Goal: Task Accomplishment & Management: Complete application form

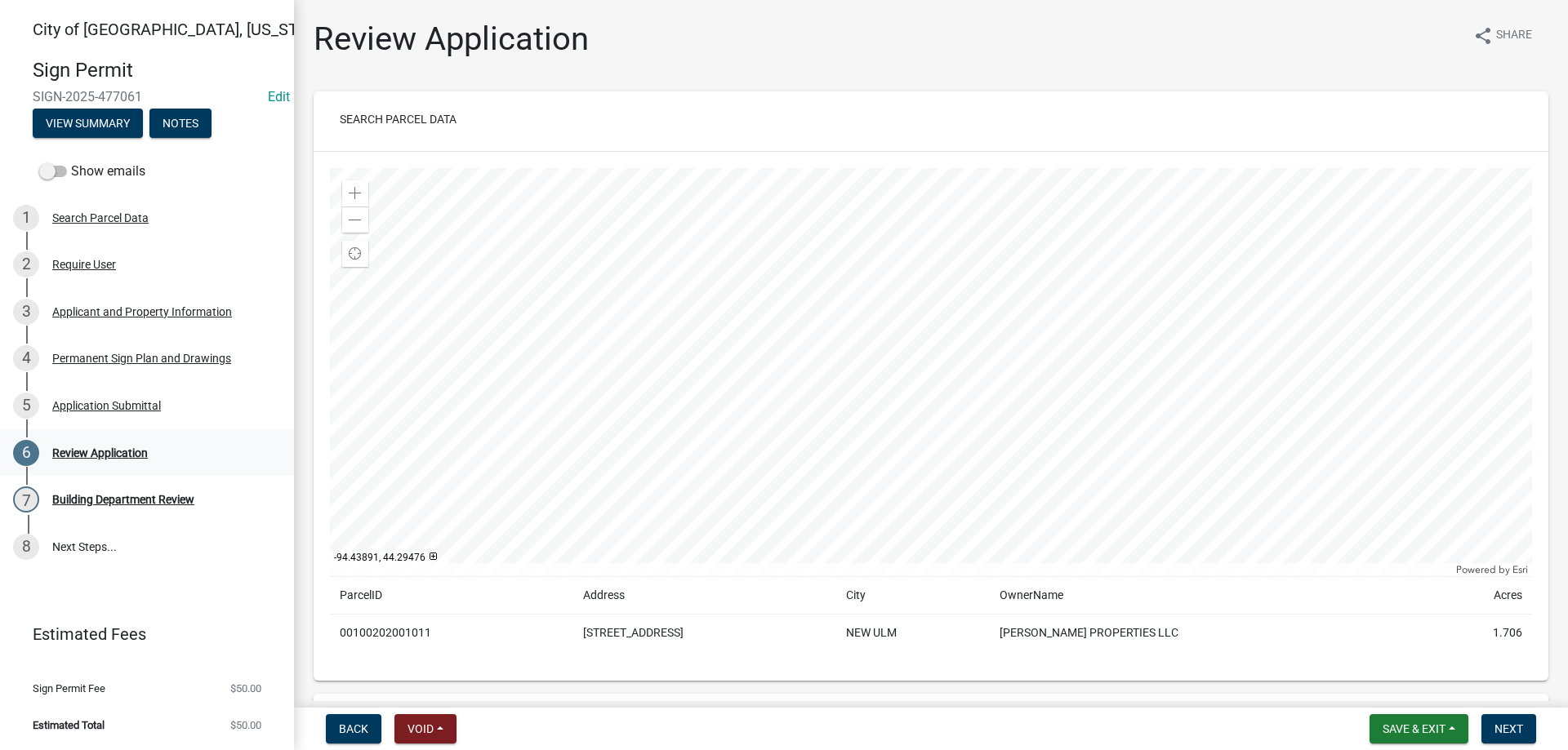
click at [119, 459] on div "Review Application" at bounding box center [100, 453] width 95 height 11
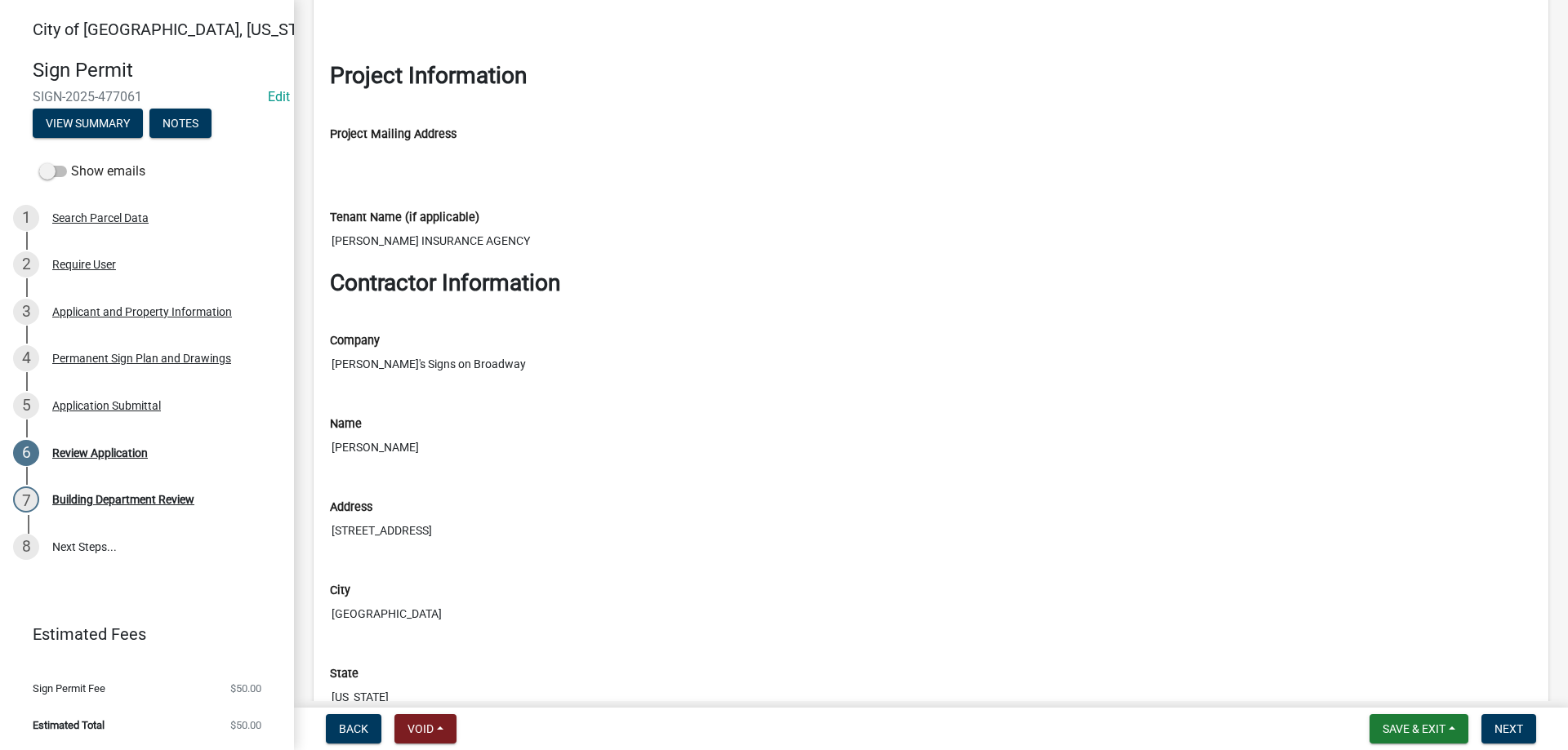
scroll to position [1674, 0]
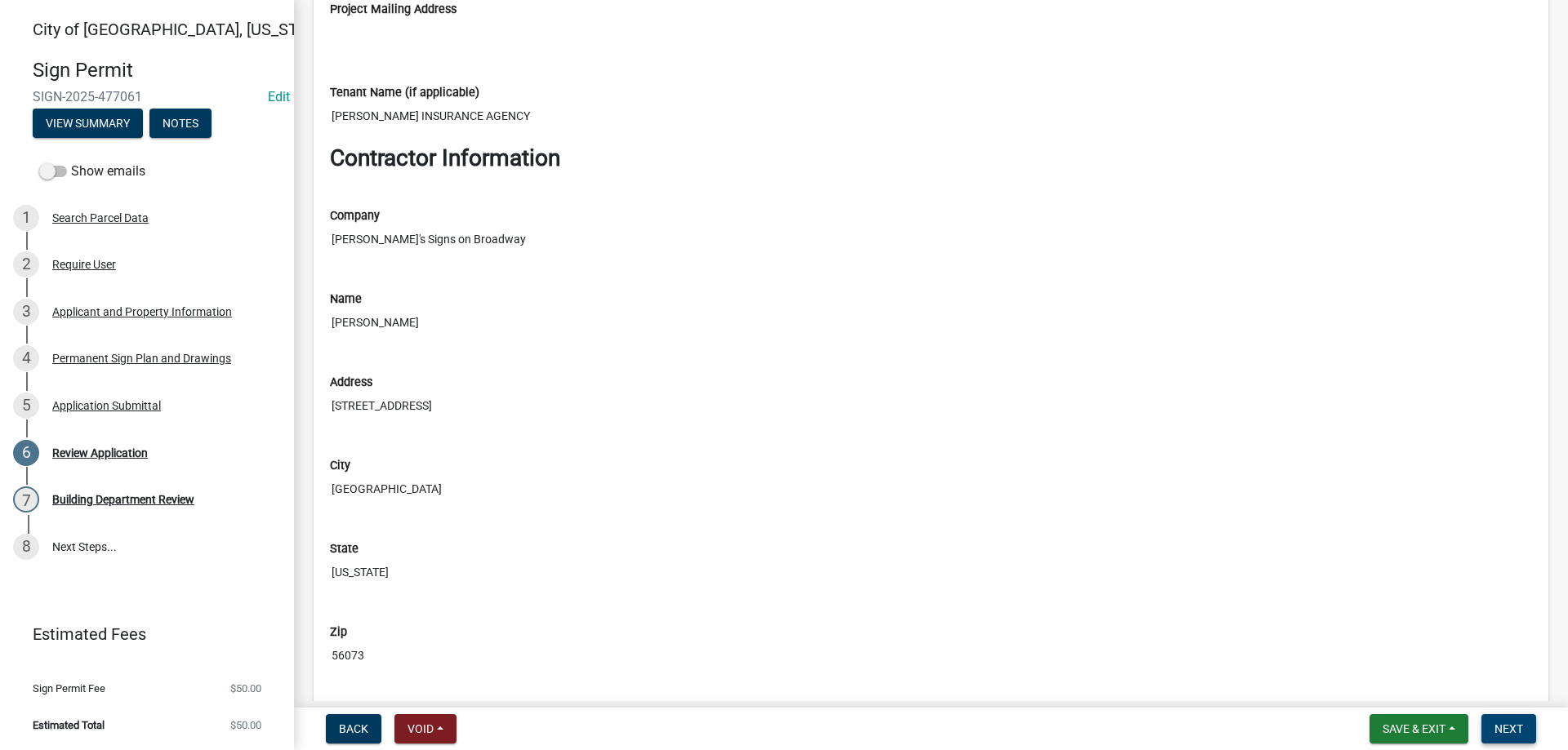
click at [1520, 730] on span "Next" at bounding box center [1509, 729] width 28 height 13
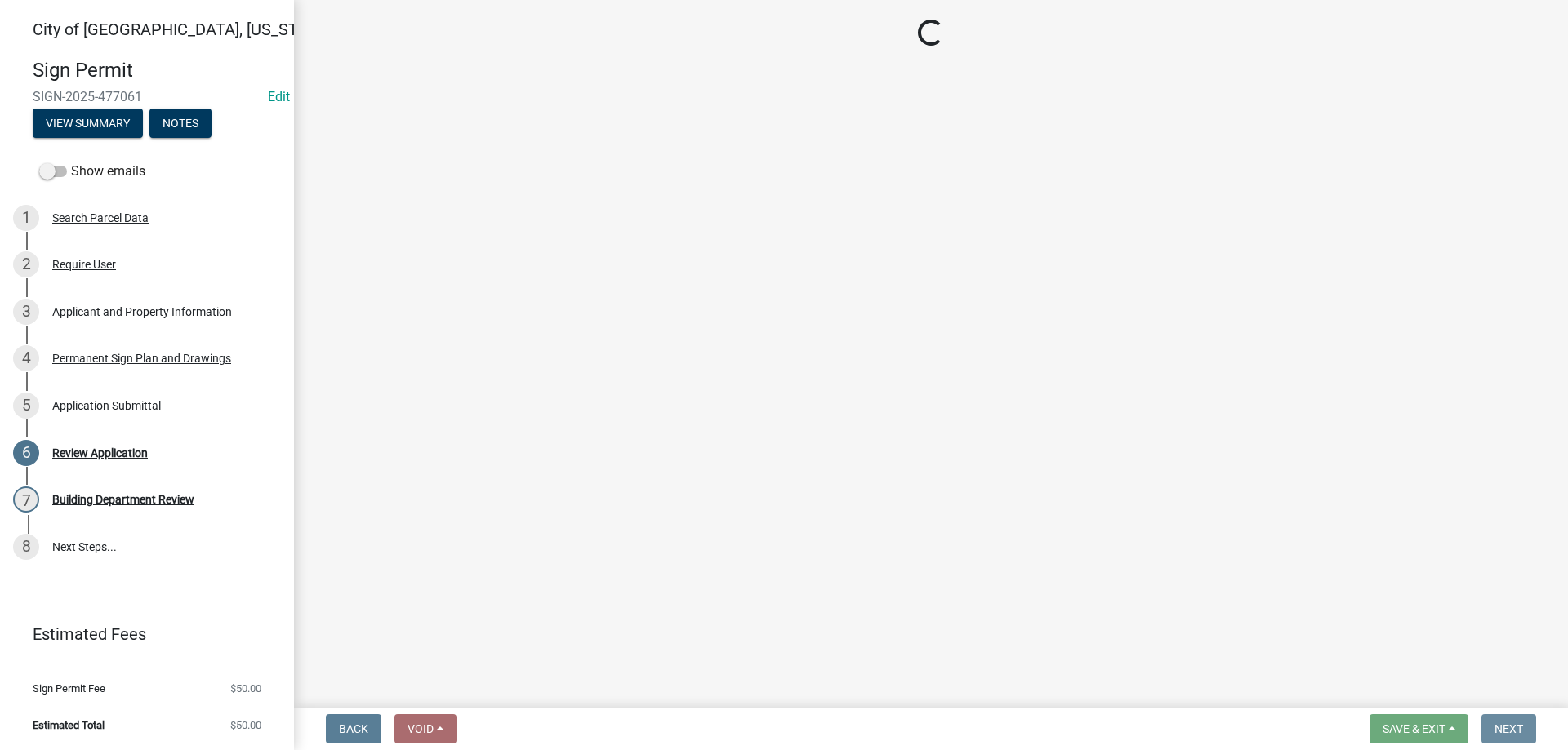
scroll to position [0, 0]
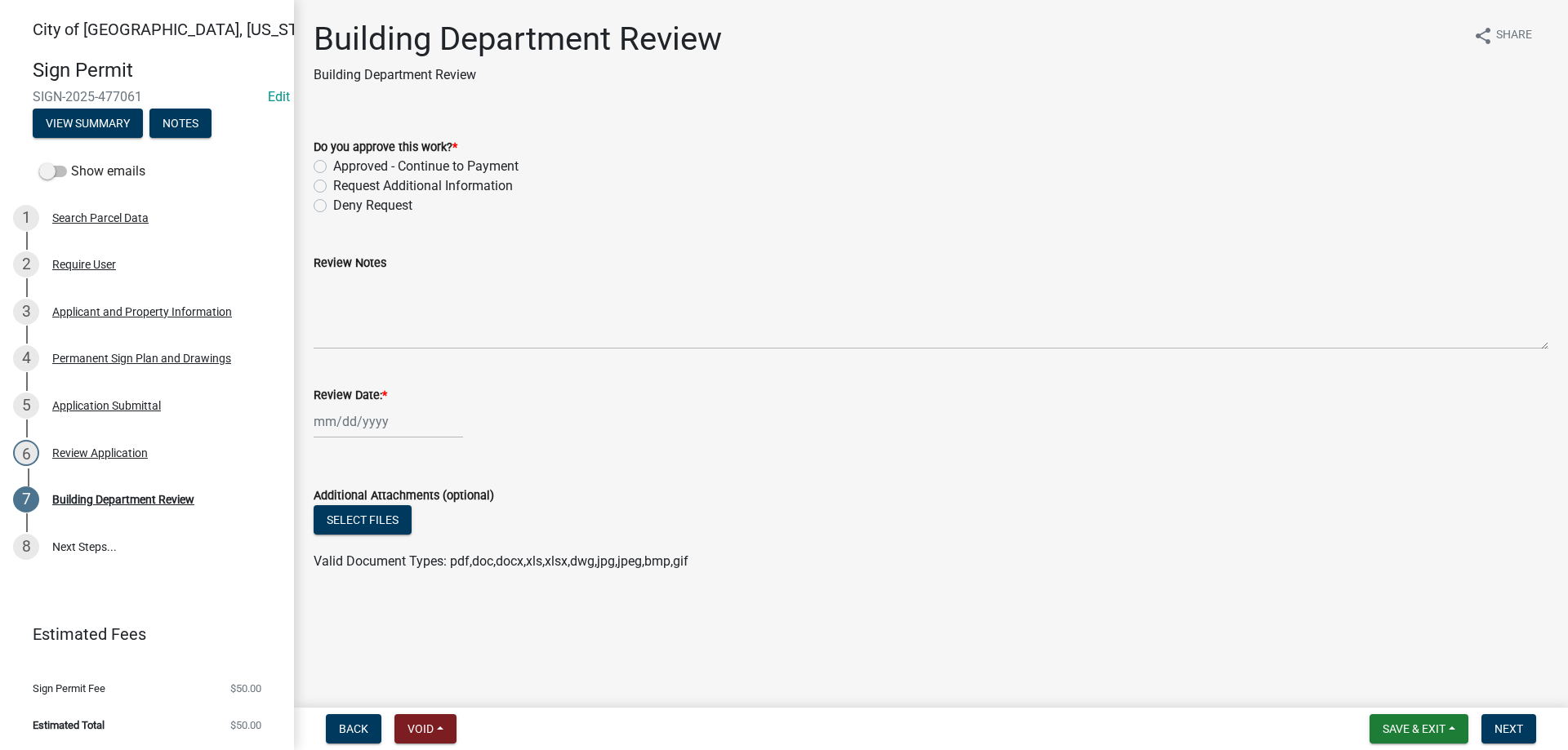
click at [327, 165] on div "Approved - Continue to Payment" at bounding box center [931, 166] width 1234 height 20
click at [334, 168] on label "Approved - Continue to Payment" at bounding box center [426, 166] width 186 height 20
click at [334, 168] on input "Approved - Continue to Payment" at bounding box center [339, 162] width 10 height 10
radio input "true"
click at [337, 415] on input "Review Date: *" at bounding box center [389, 421] width 150 height 34
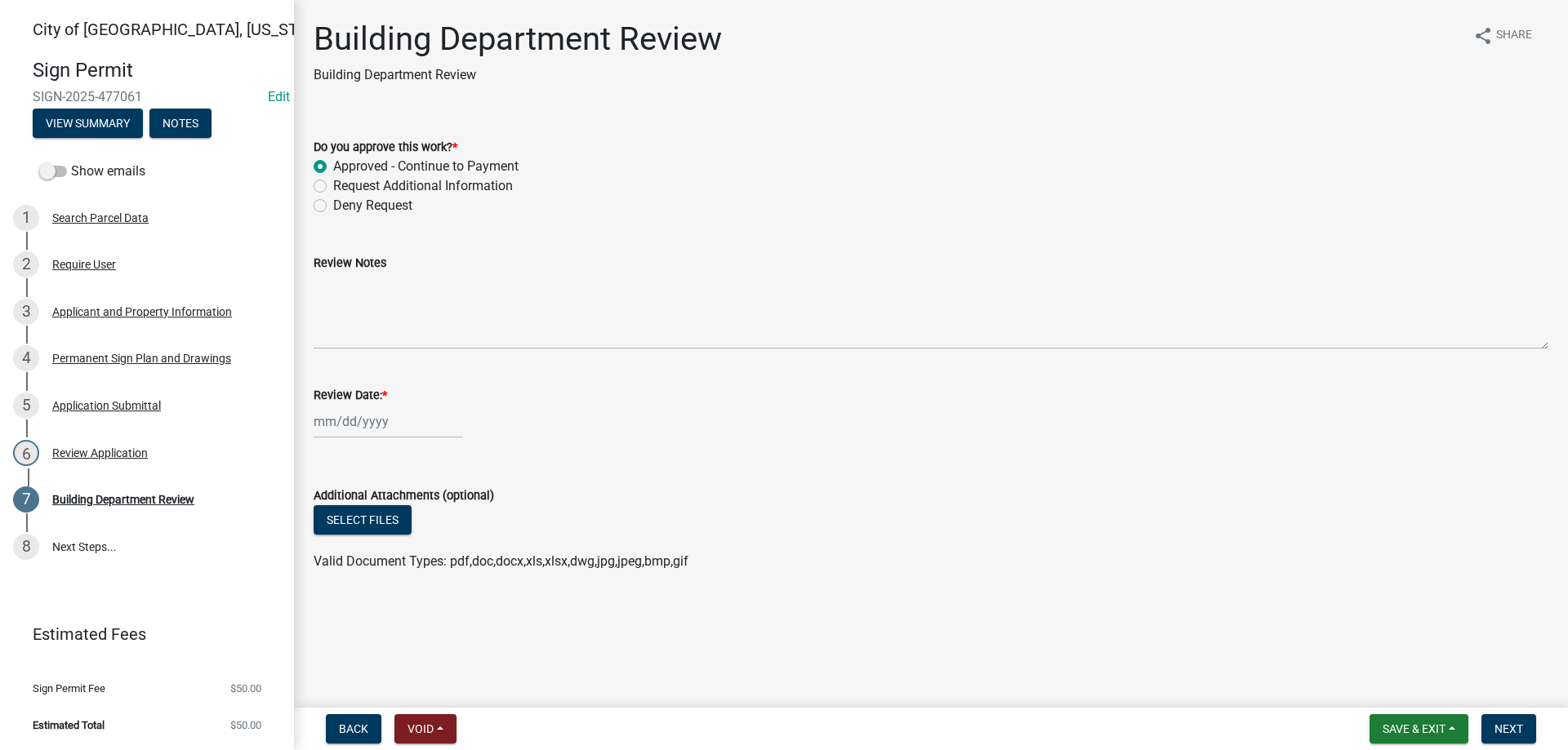
select select "9"
select select "2025"
click at [412, 533] on div "11" at bounding box center [408, 534] width 26 height 26
type input "[DATE]"
click at [1527, 733] on button "Next" at bounding box center [1509, 729] width 55 height 29
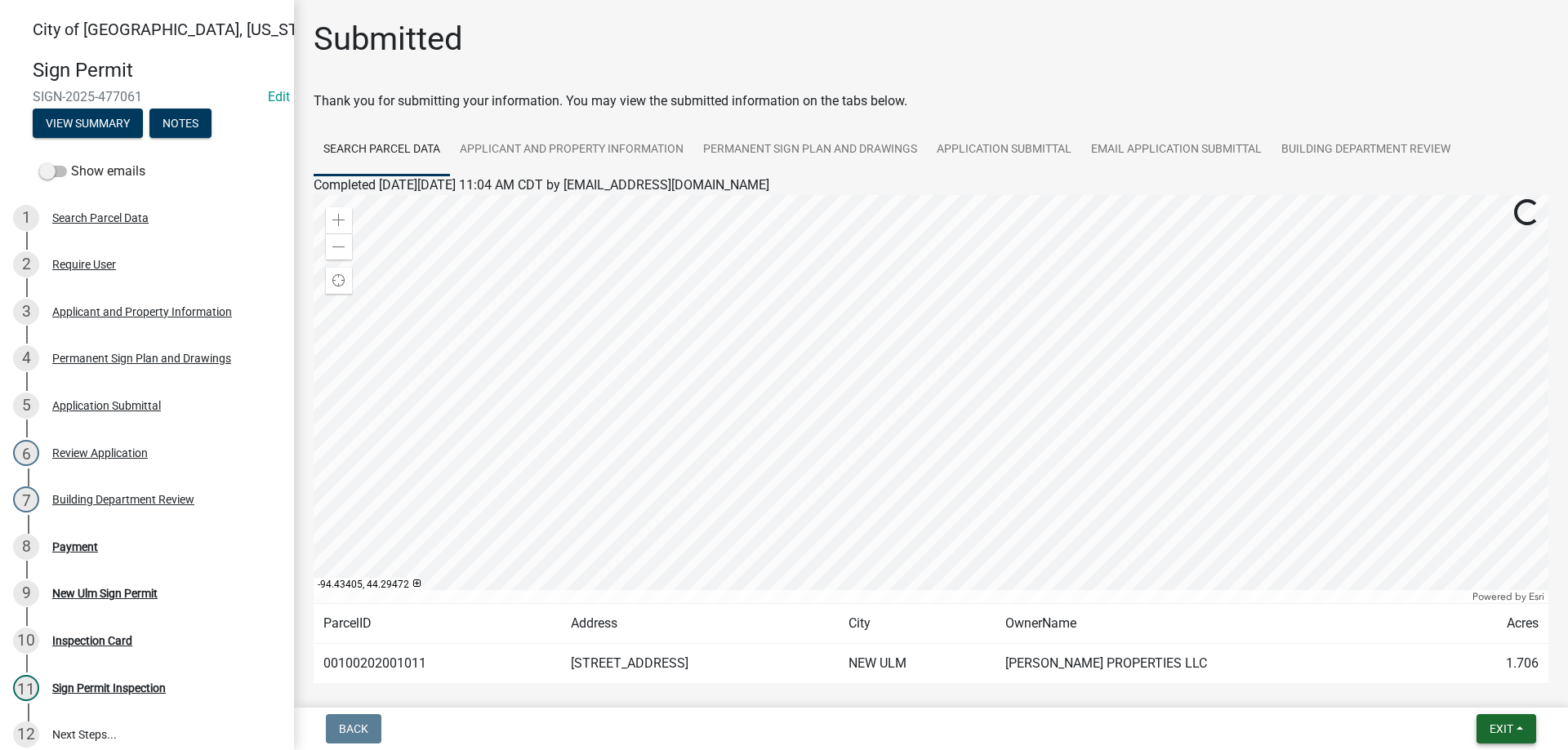
click at [1502, 731] on span "Exit" at bounding box center [1502, 729] width 24 height 13
click at [1462, 690] on button "Save & Exit" at bounding box center [1471, 686] width 131 height 40
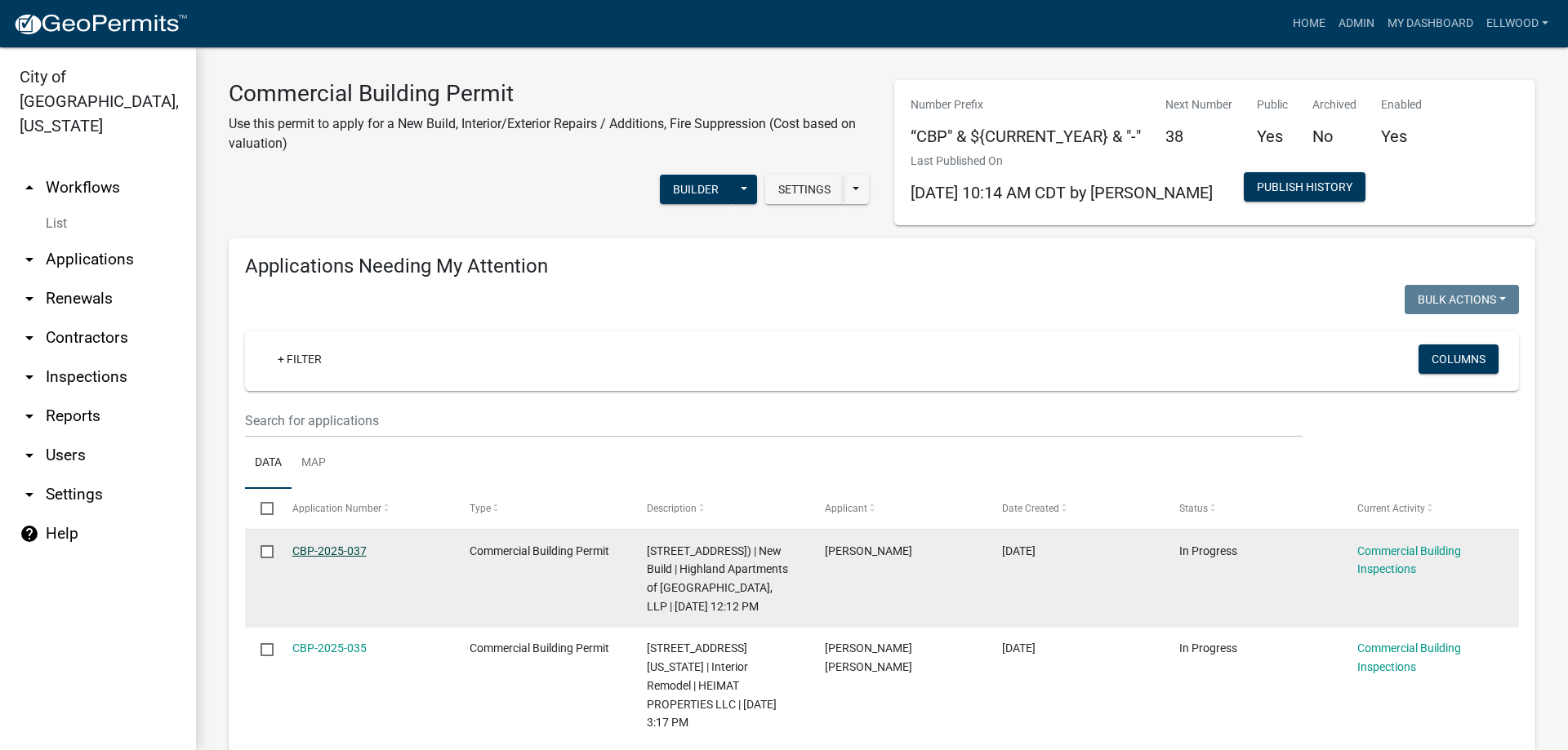
click at [325, 552] on link "CBP-2025-037" at bounding box center [329, 551] width 74 height 13
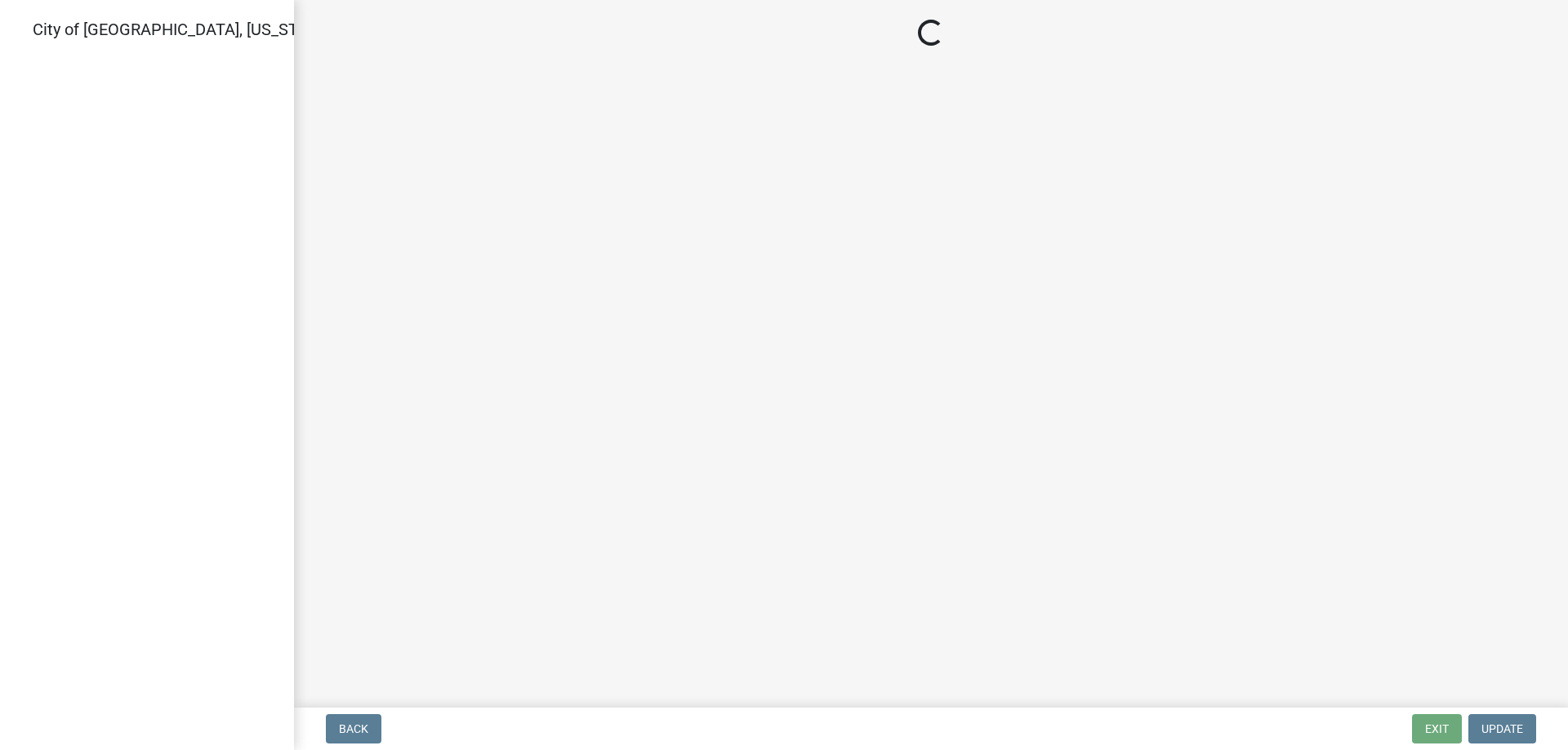
select select "805d55ac-e238-4e04-8f8e-acc067f36c3e"
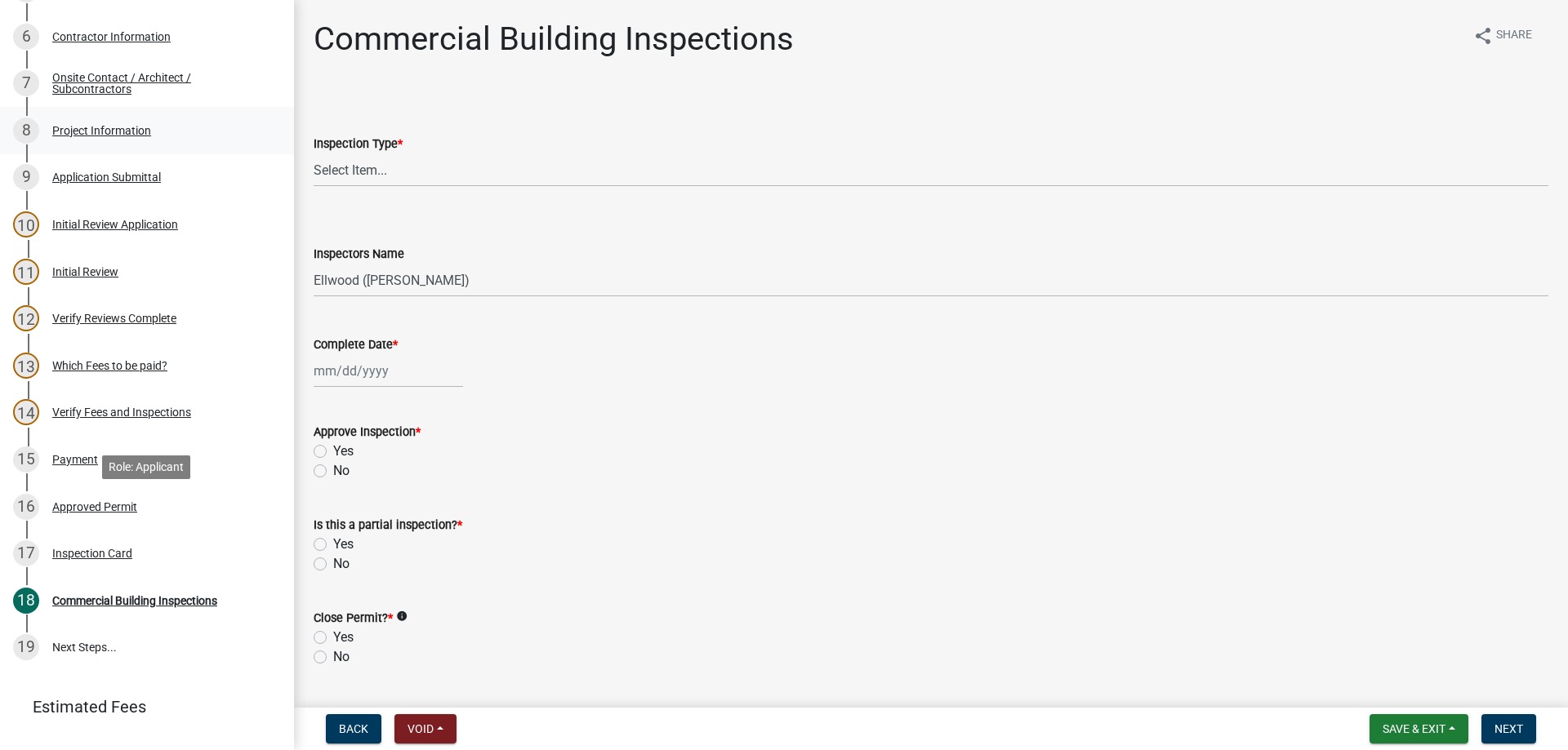
scroll to position [563, 0]
